Goal: Entertainment & Leisure: Consume media (video, audio)

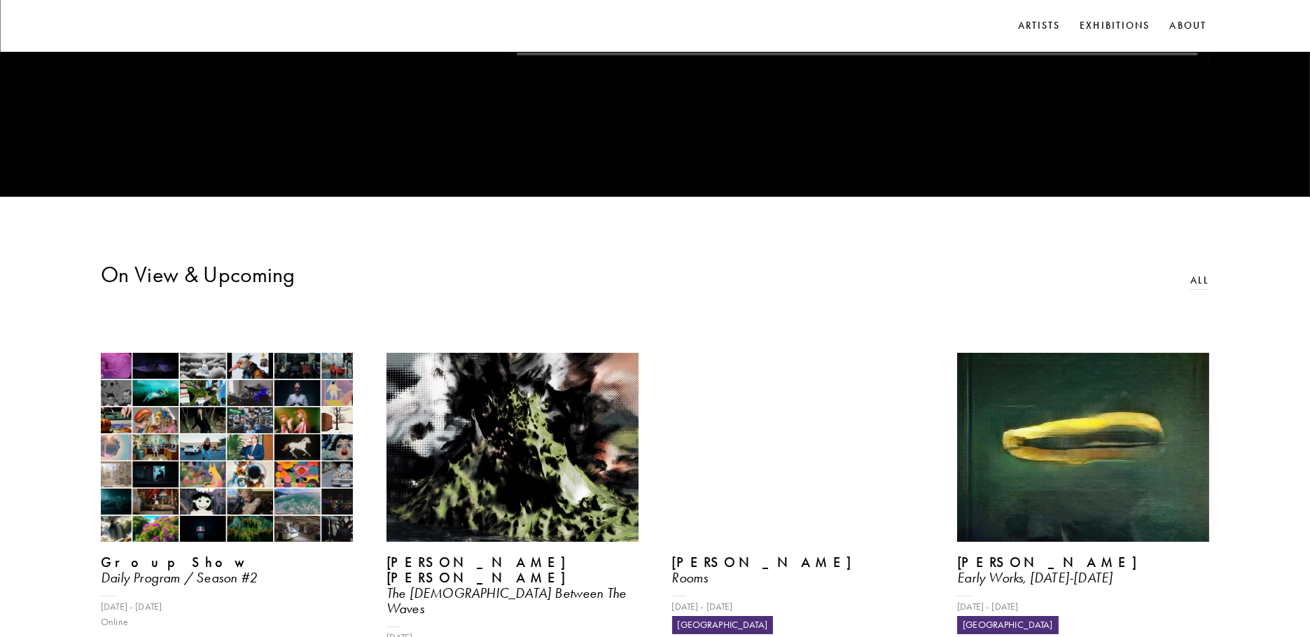
scroll to position [654, 0]
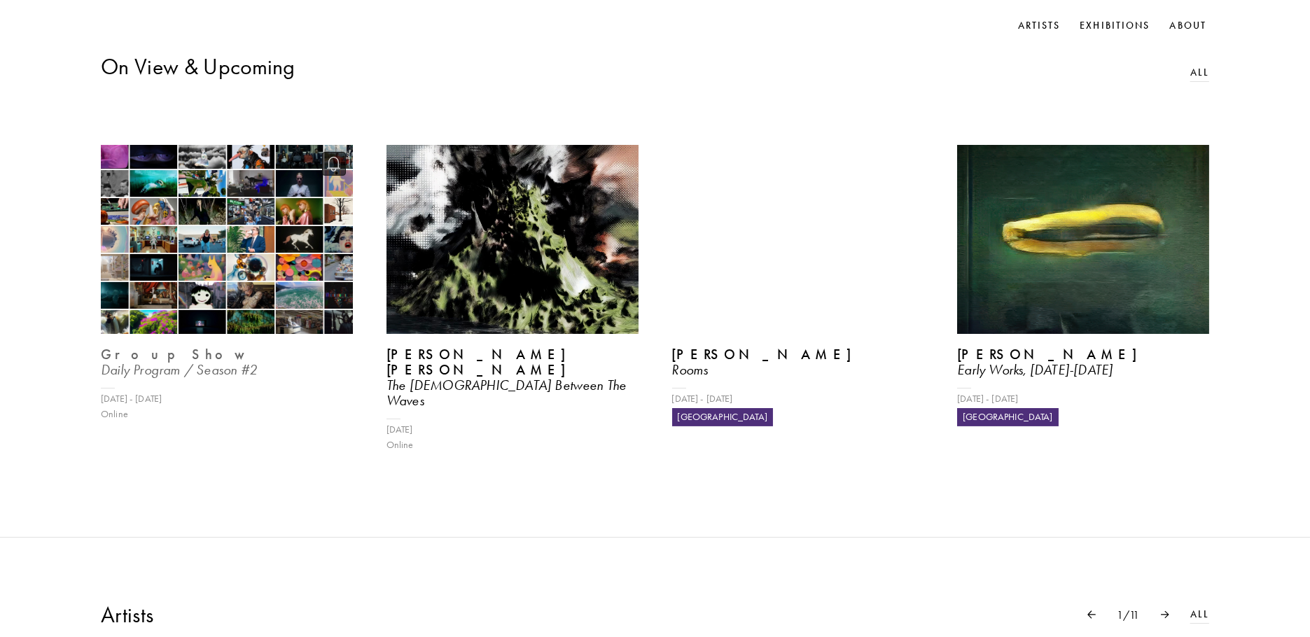
click at [224, 271] on img at bounding box center [227, 239] width 260 height 195
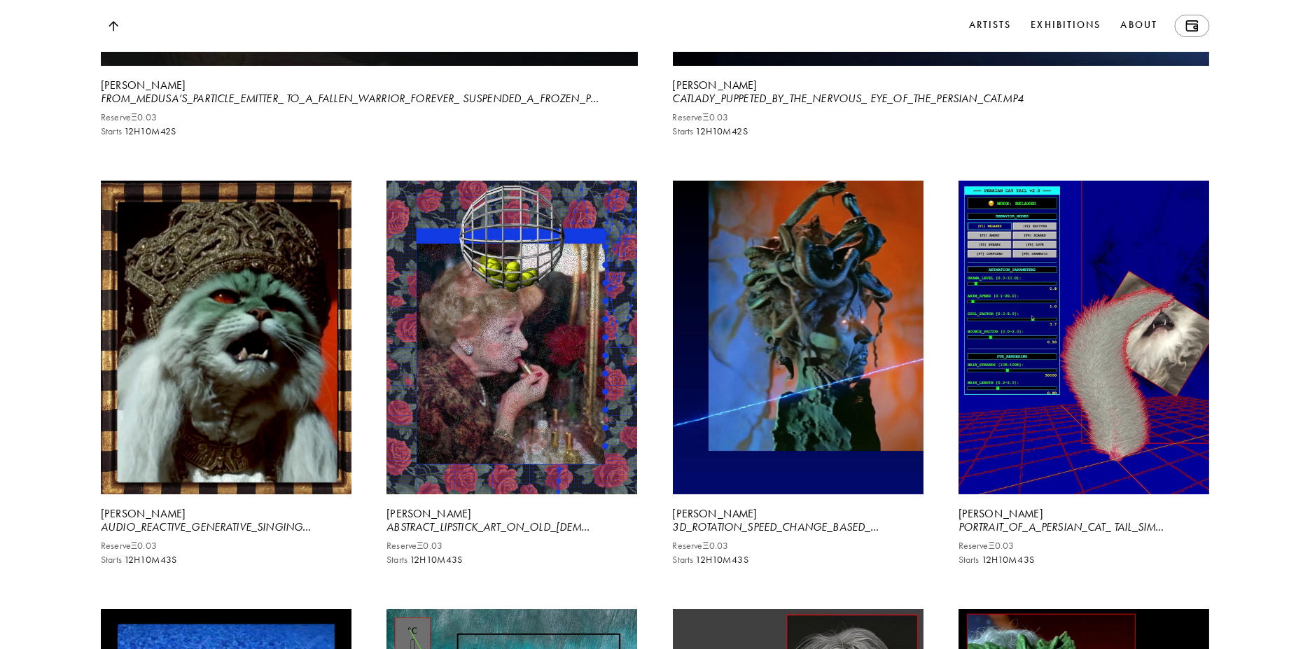
scroll to position [4492, 0]
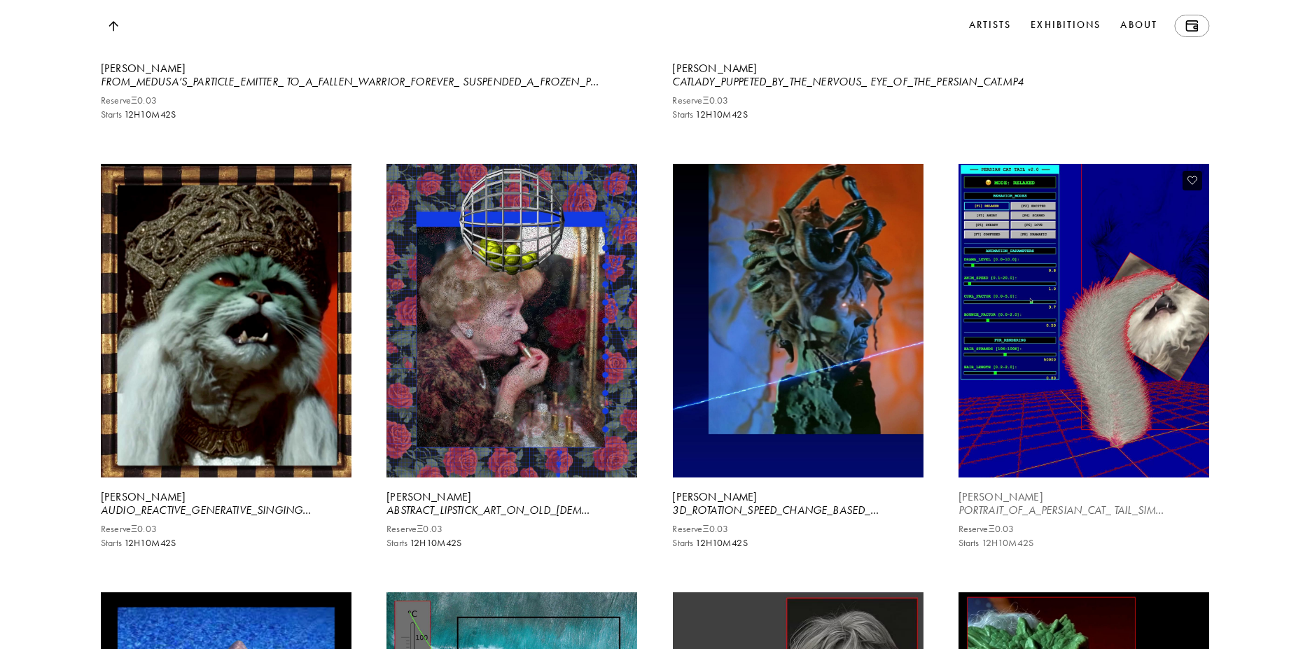
click at [1054, 399] on video at bounding box center [1083, 320] width 258 height 323
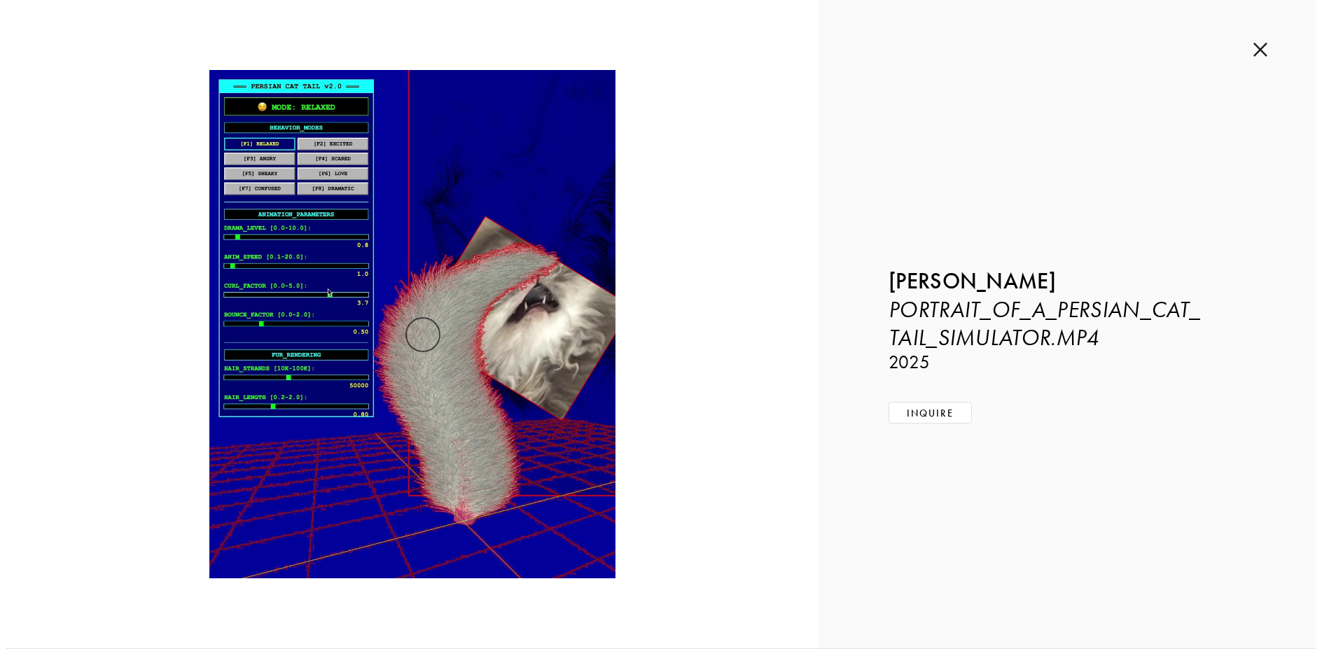
scroll to position [4513, 0]
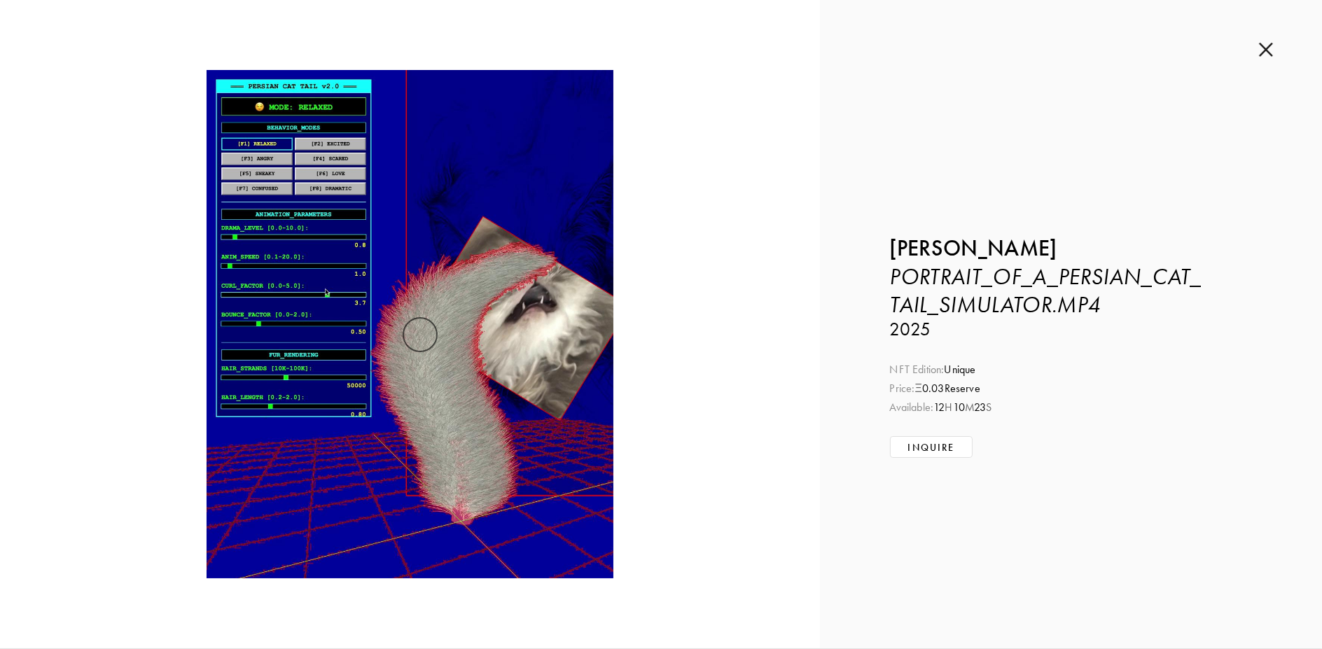
click at [50, 511] on div at bounding box center [410, 324] width 820 height 648
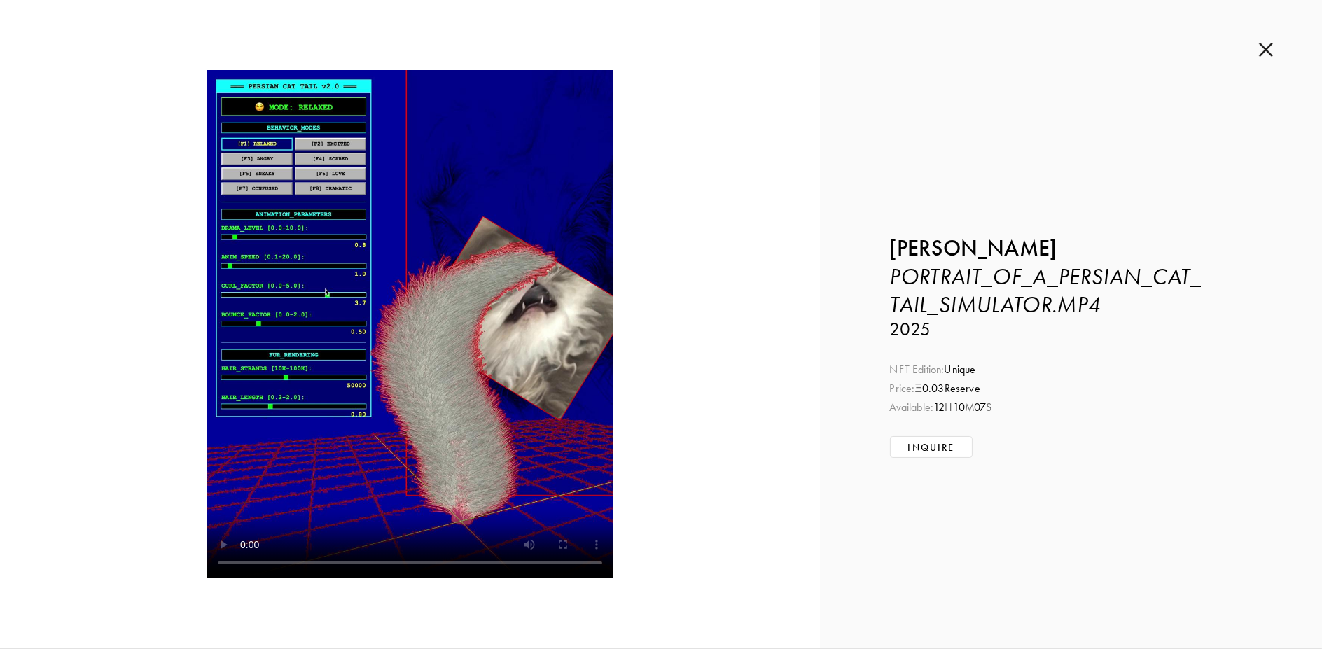
click at [1274, 39] on div "Inquire about PORTRAIT_OF_A_PERSIAN_CAT_ TAIL_SIMULATOR.MP4 by [PERSON_NAME] Su…" at bounding box center [1071, 324] width 502 height 648
click at [1261, 49] on img at bounding box center [1266, 49] width 14 height 15
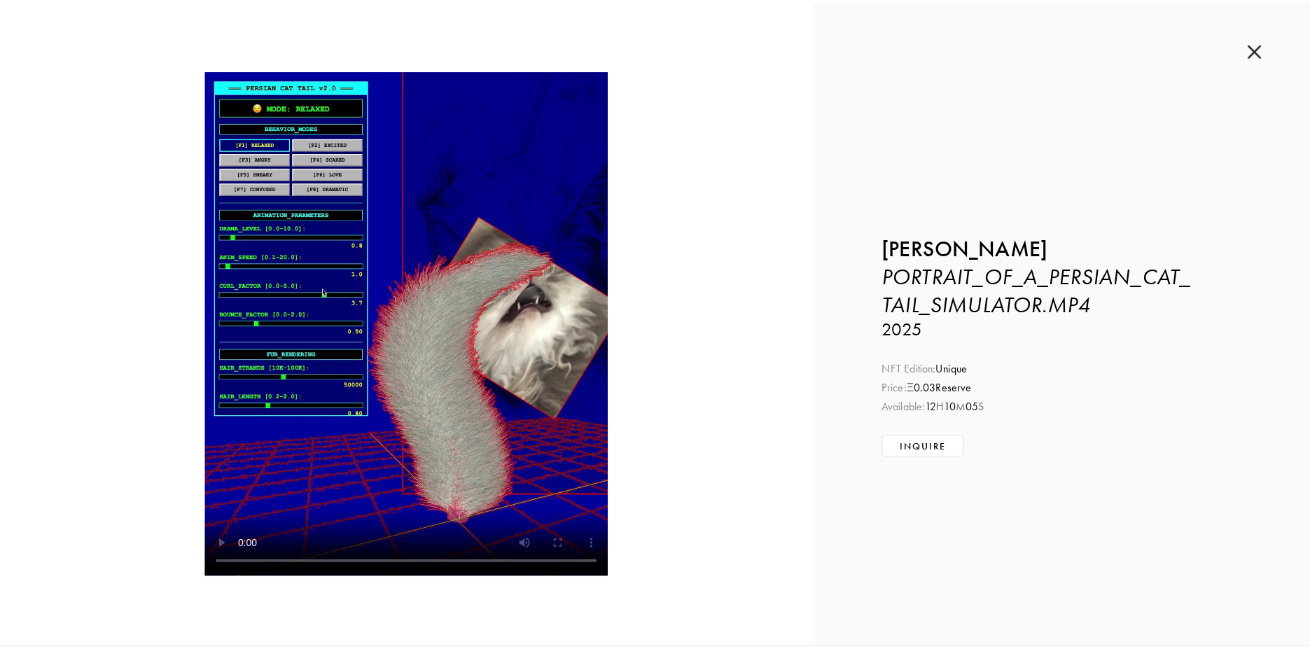
scroll to position [4492, 0]
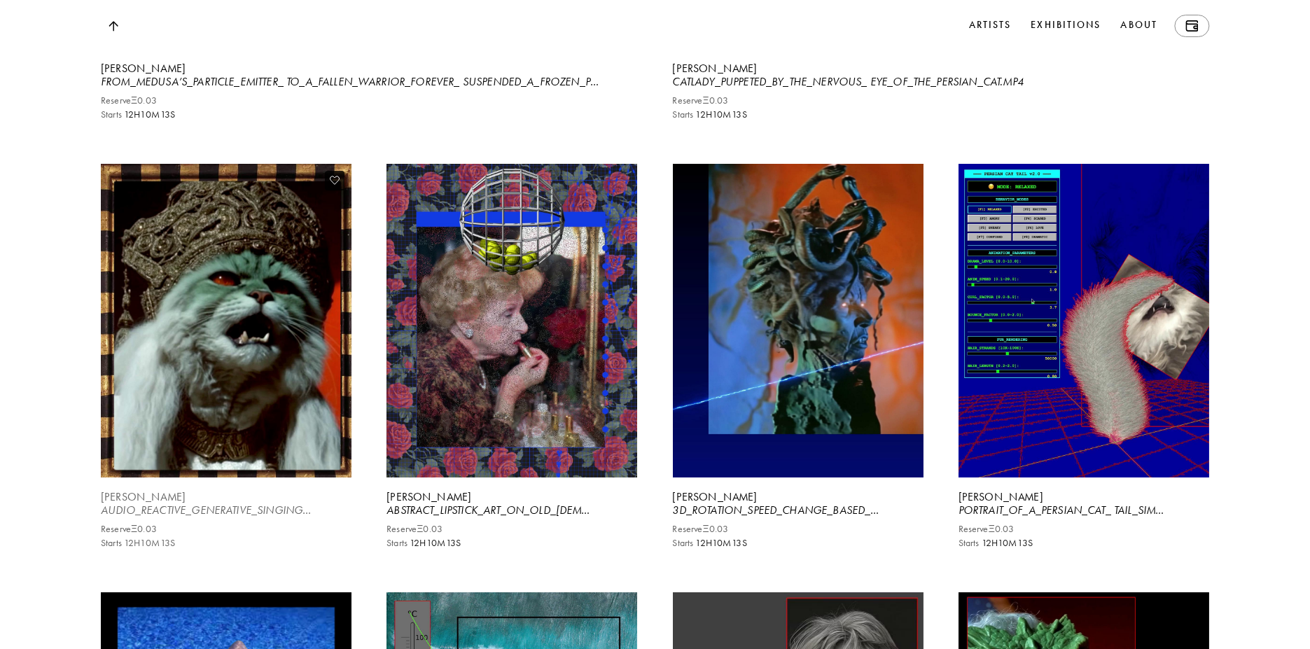
click at [262, 387] on video at bounding box center [226, 320] width 258 height 323
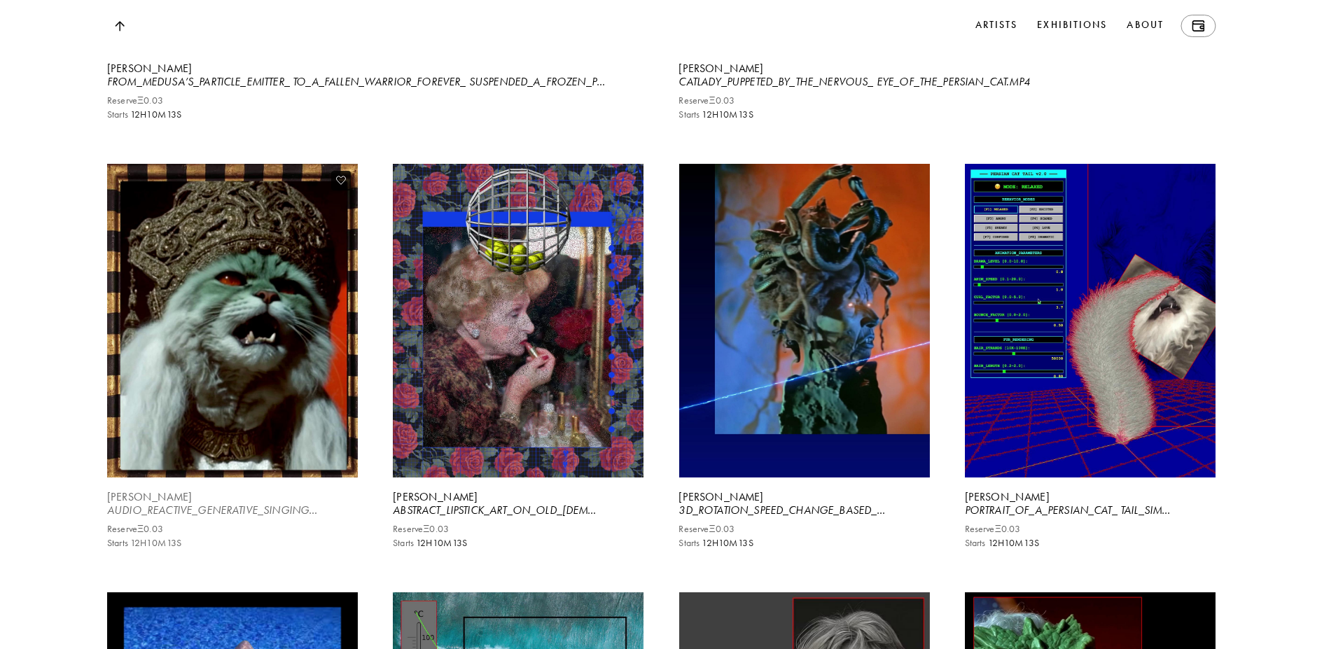
scroll to position [4513, 0]
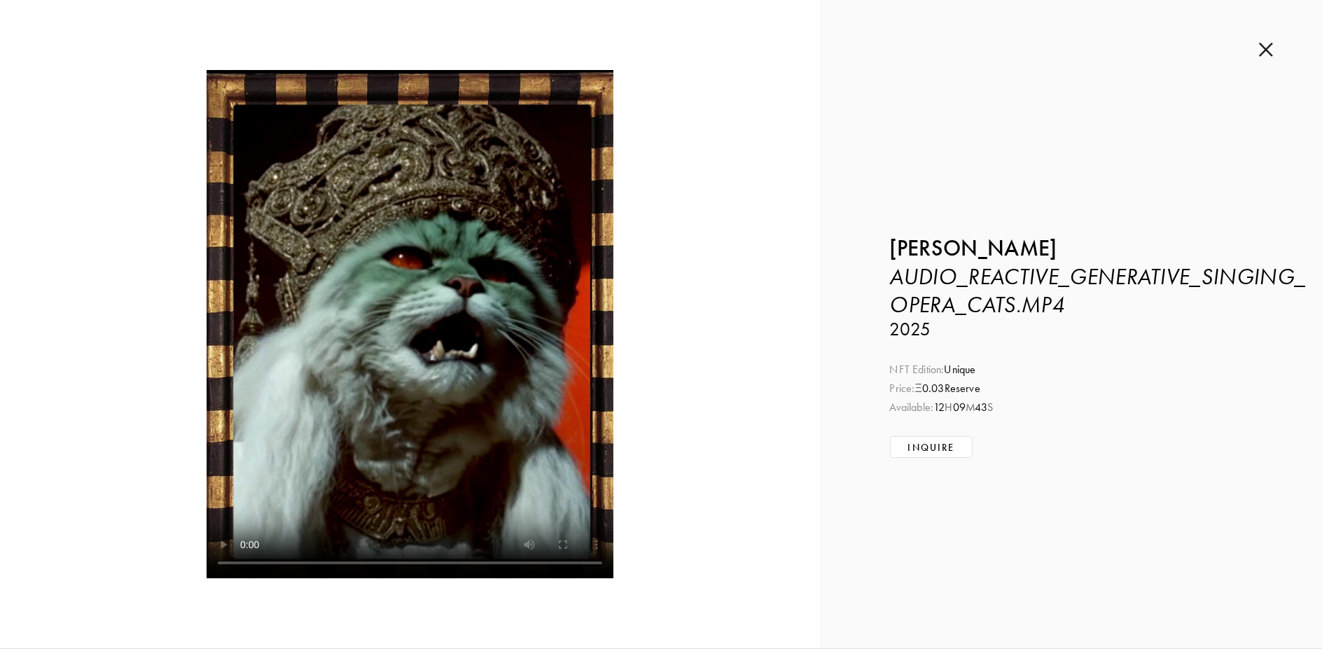
click at [1247, 34] on div "Inquire about AUDIO_REACTIVE_GENERATIVE_SINGING_ OPERA_CATS.MP4 by [PERSON_NAME…" at bounding box center [1071, 324] width 502 height 648
click at [1257, 48] on div "Inquire about AUDIO_REACTIVE_GENERATIVE_SINGING_ OPERA_CATS.MP4 by [PERSON_NAME…" at bounding box center [1071, 324] width 502 height 648
click at [1268, 46] on img at bounding box center [1266, 49] width 14 height 15
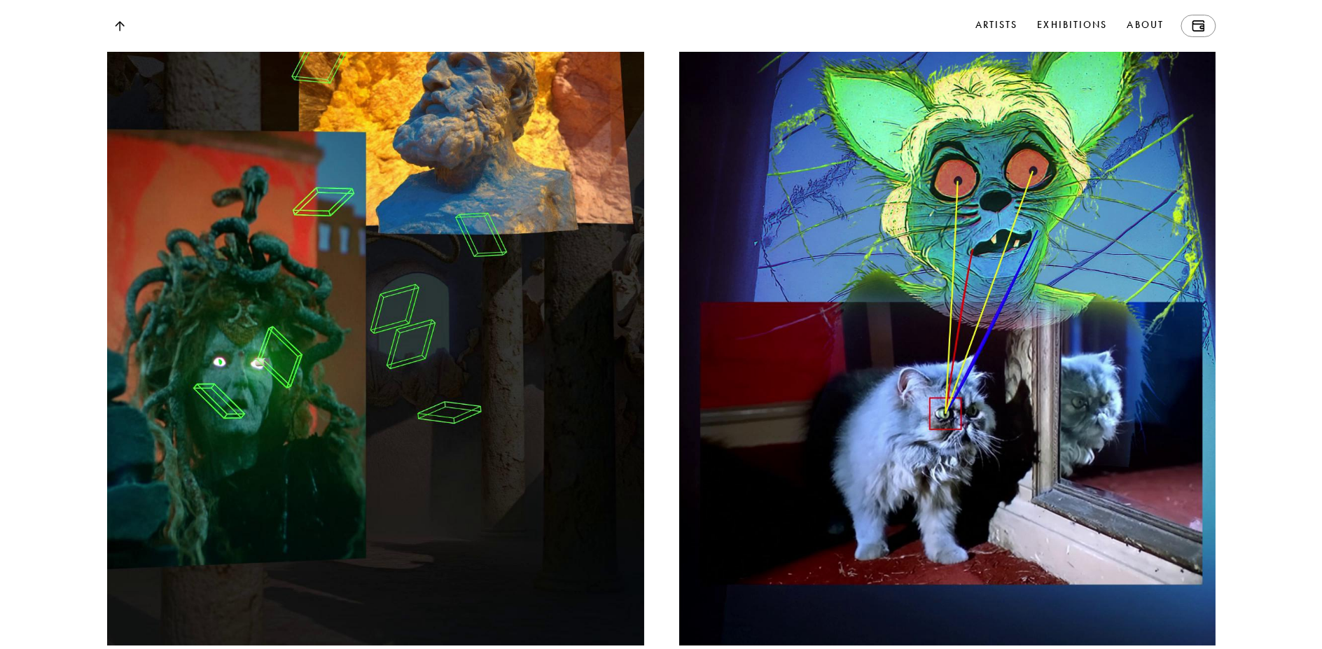
scroll to position [4202, 0]
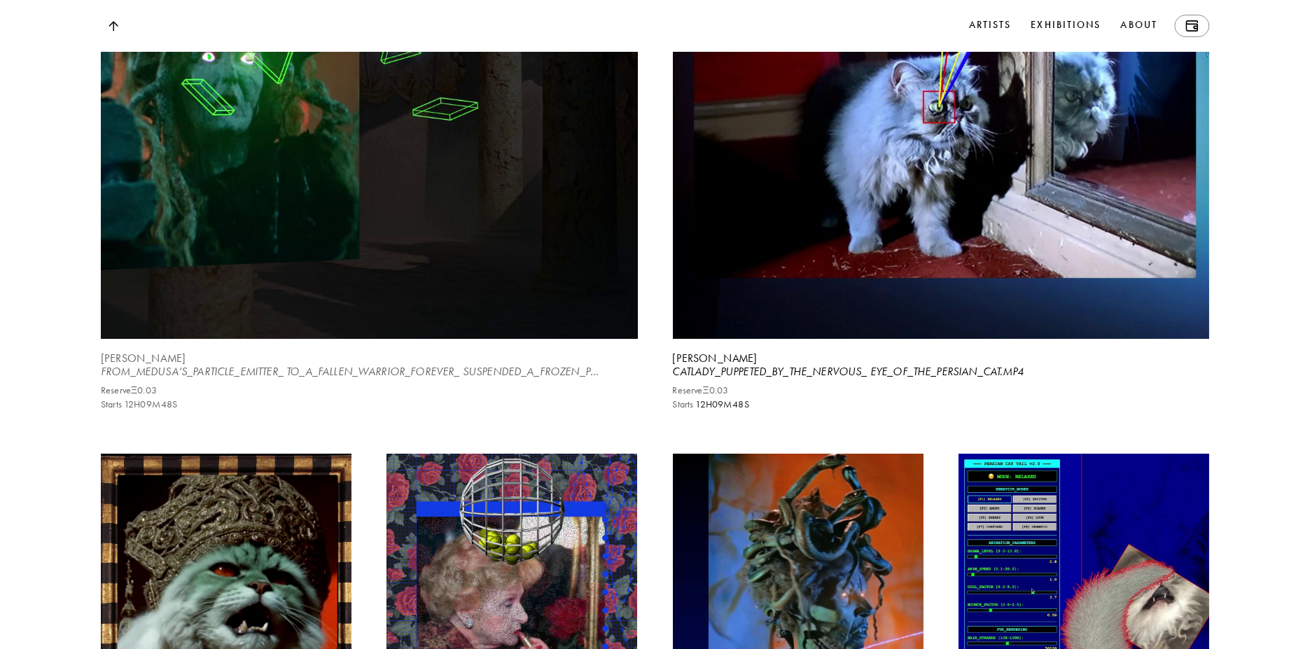
click at [475, 290] on video at bounding box center [369, 3] width 553 height 691
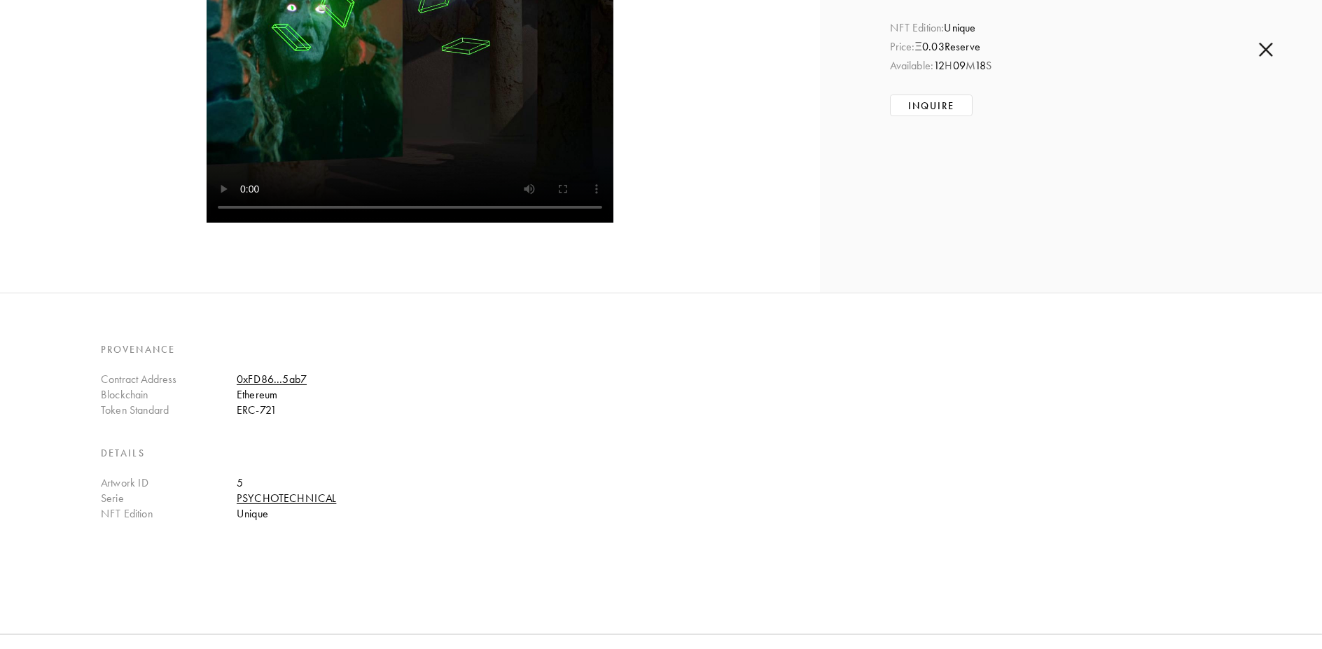
scroll to position [339, 0]
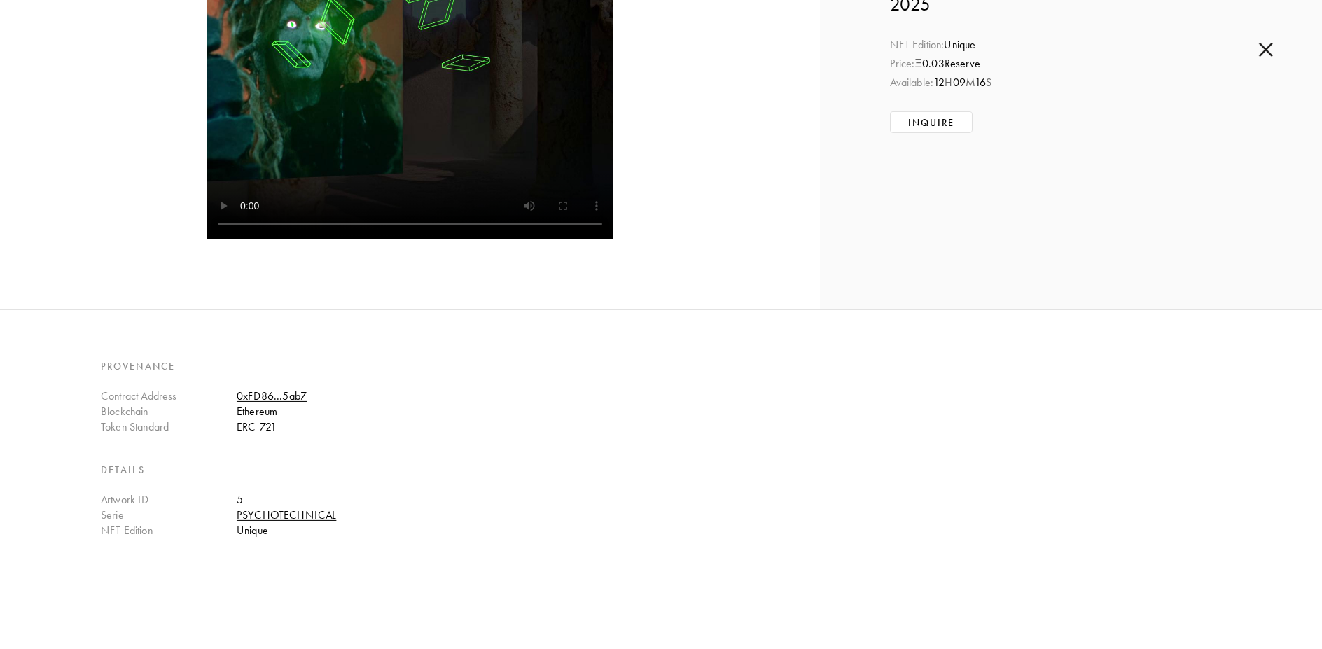
click at [1263, 48] on img at bounding box center [1266, 49] width 14 height 15
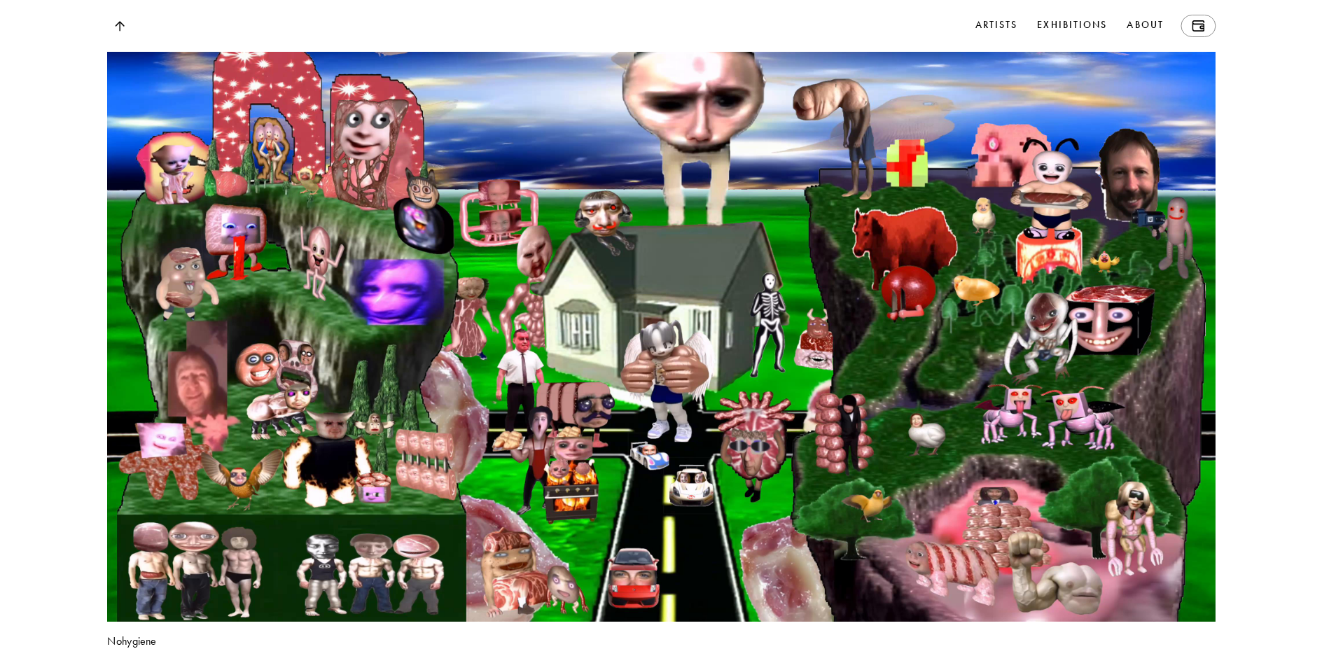
scroll to position [8749, 0]
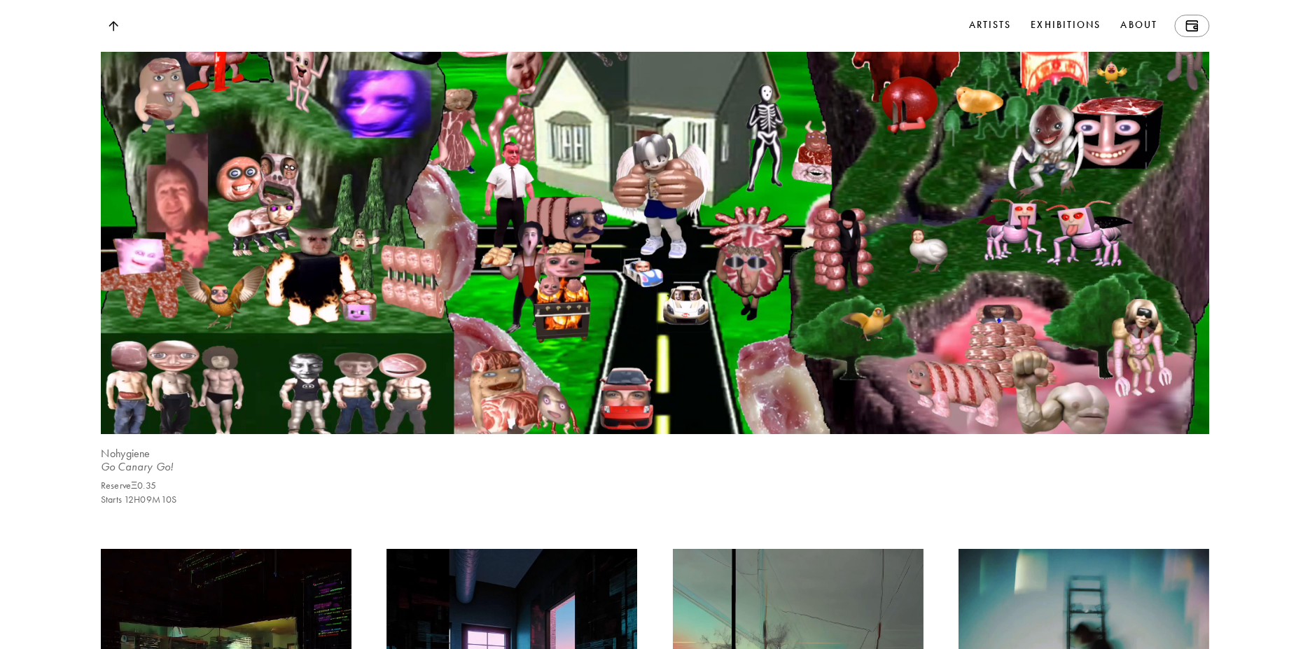
click at [889, 254] on video at bounding box center [654, 122] width 1141 height 642
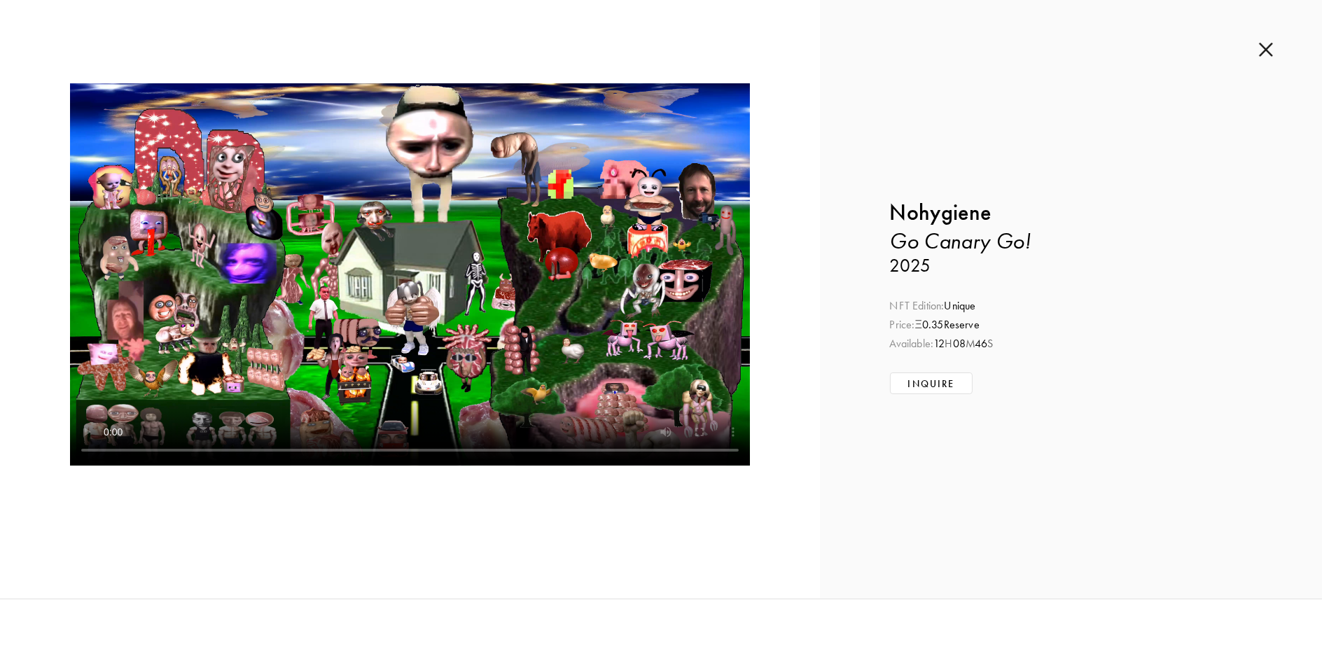
scroll to position [53, 0]
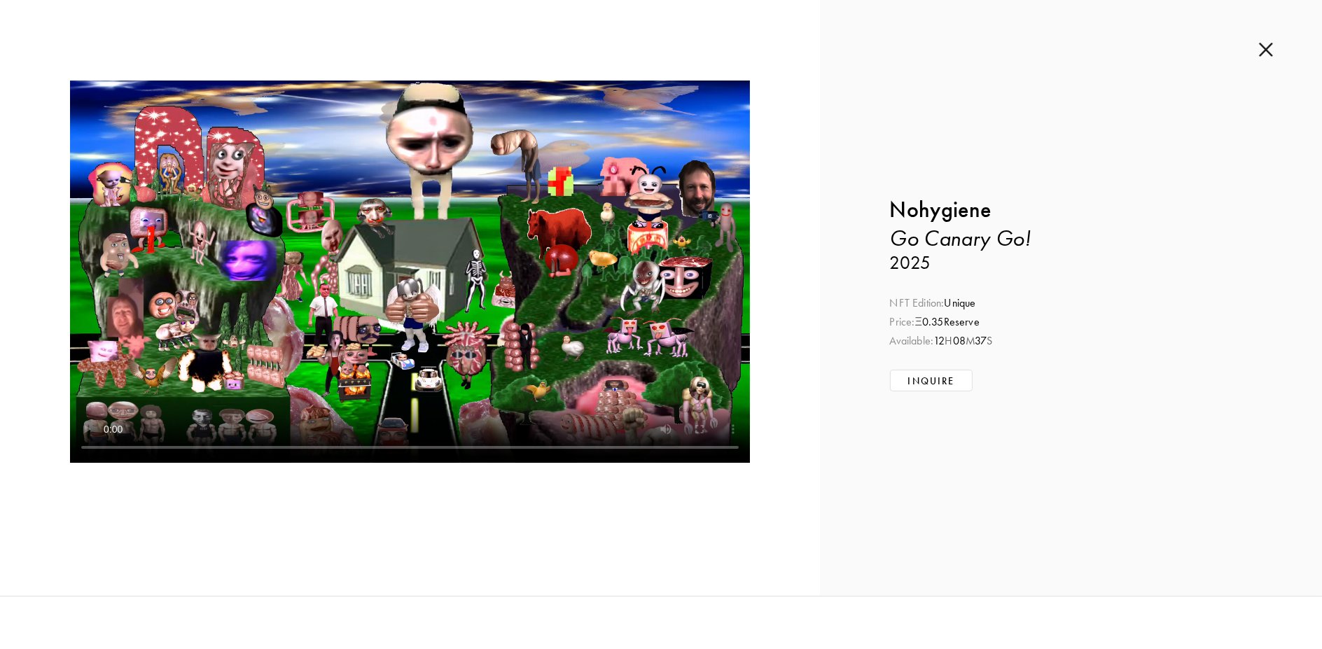
click at [1270, 42] on img at bounding box center [1266, 49] width 14 height 15
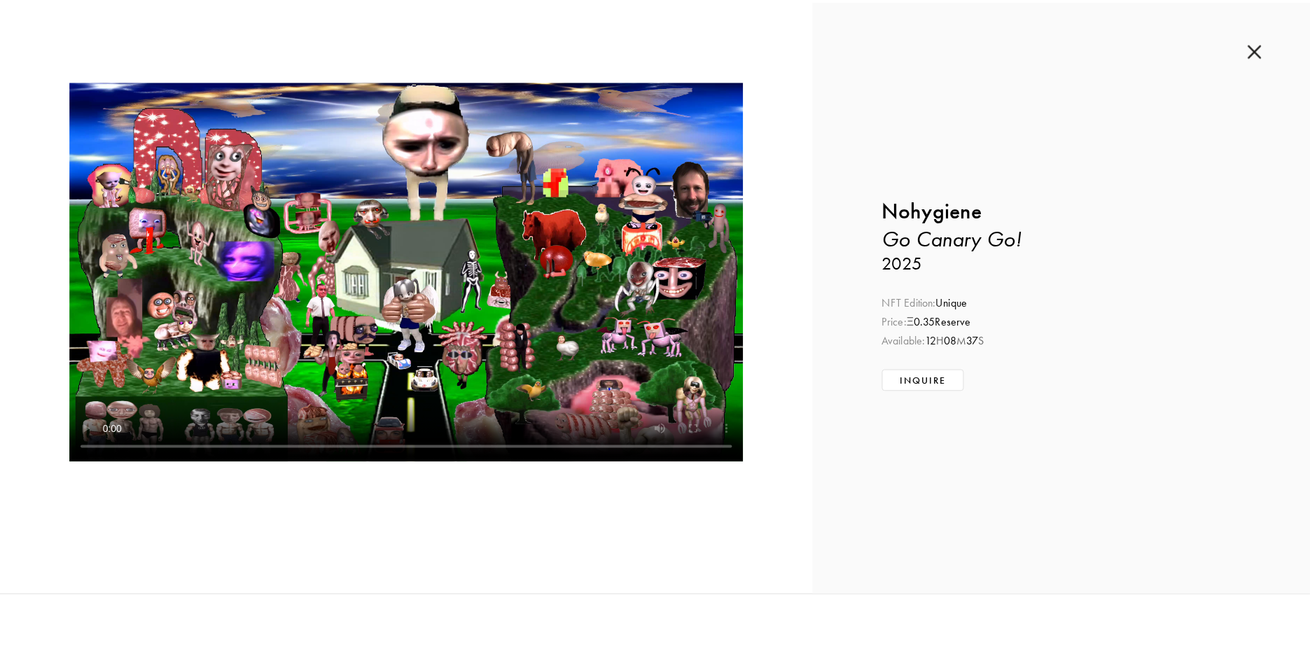
scroll to position [8688, 0]
